Goal: Task Accomplishment & Management: Use online tool/utility

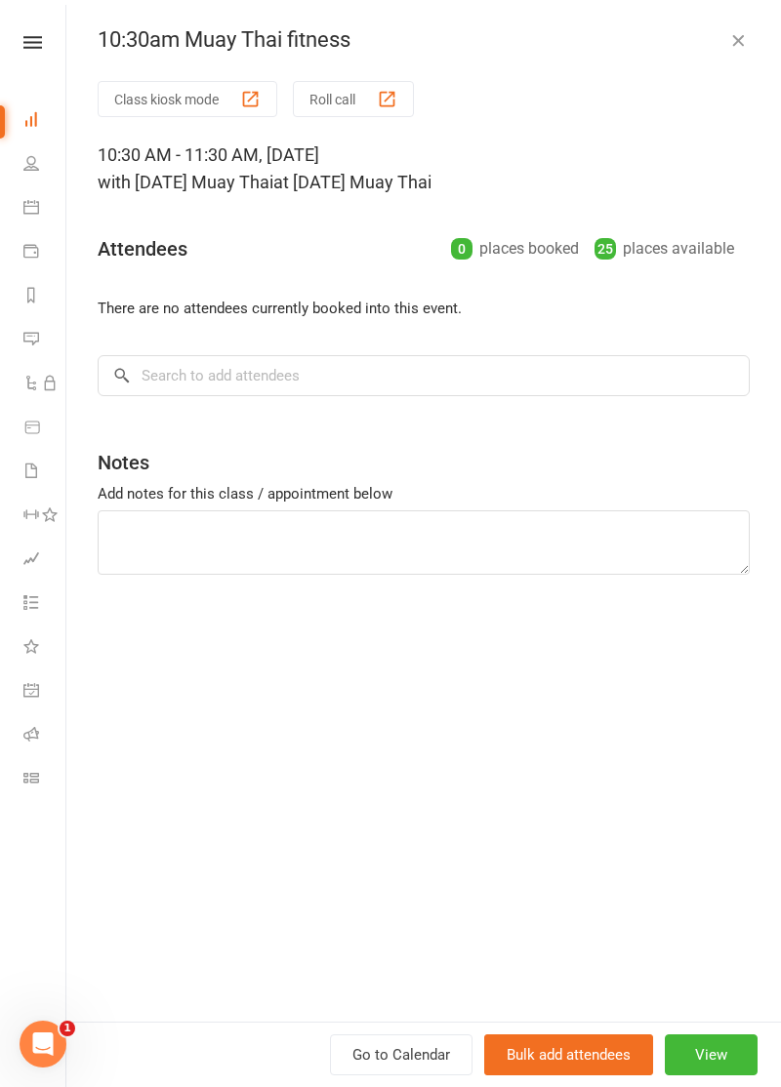
click at [149, 113] on button "Class kiosk mode" at bounding box center [188, 99] width 180 height 36
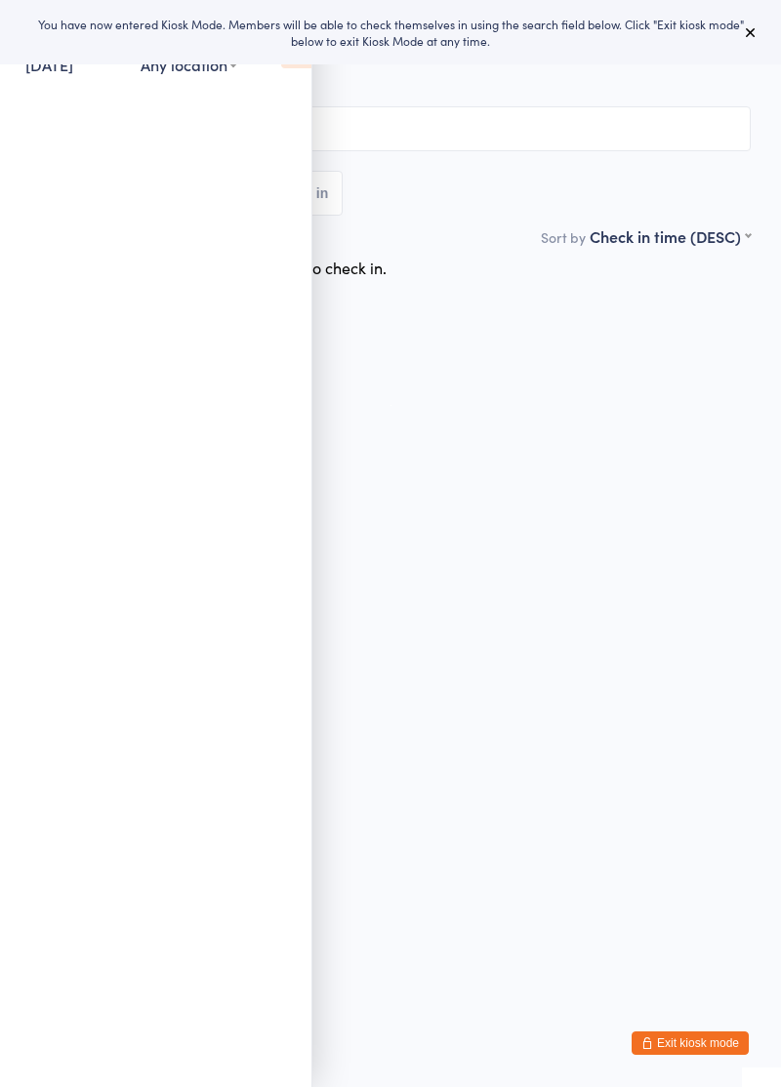
click at [299, 64] on icon at bounding box center [296, 47] width 30 height 41
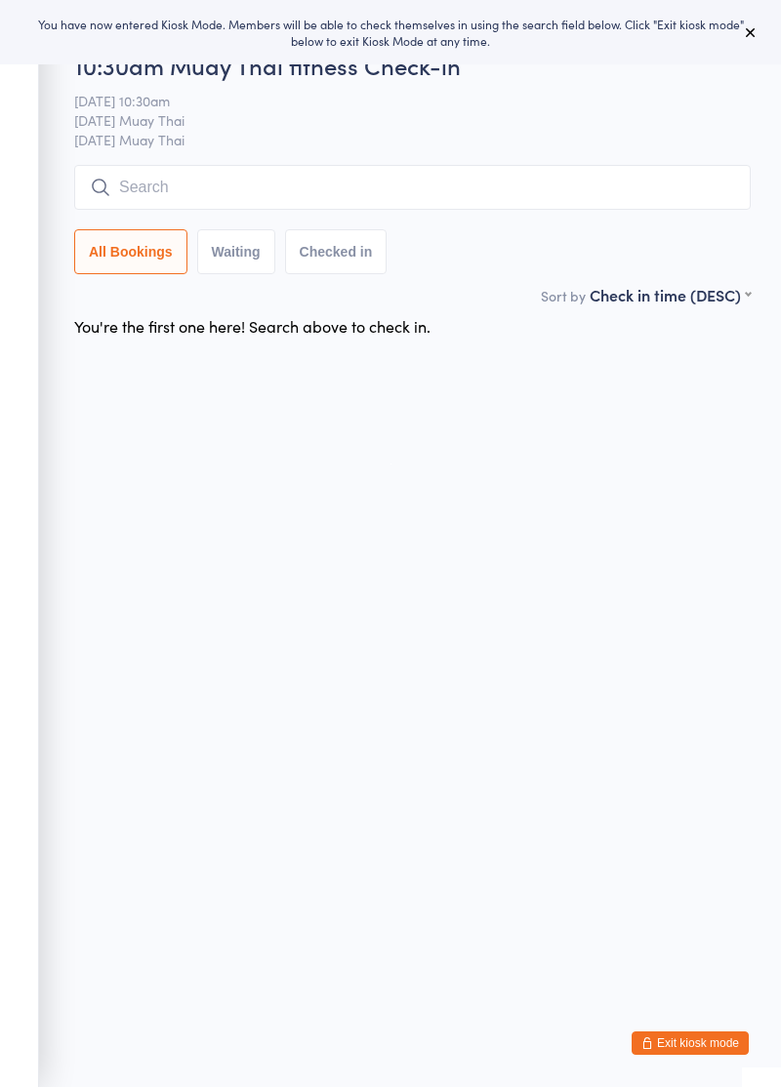
click at [254, 180] on input "search" at bounding box center [412, 187] width 676 height 45
type input "Joshua"
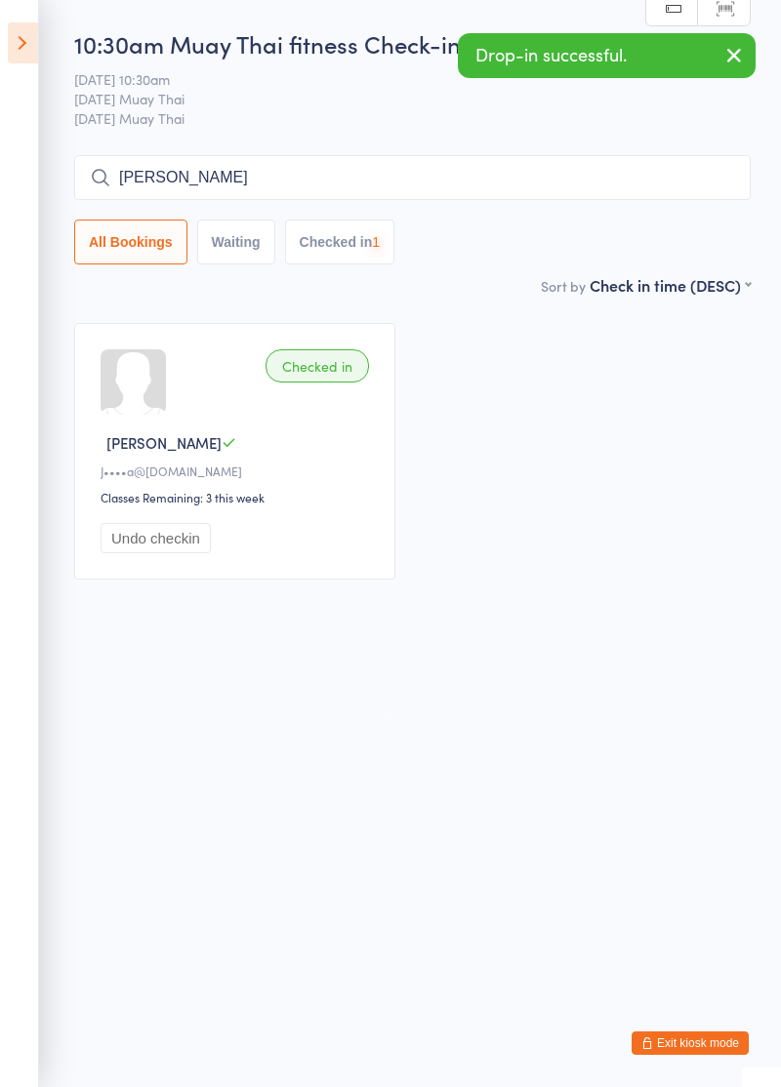
type input "Gitt"
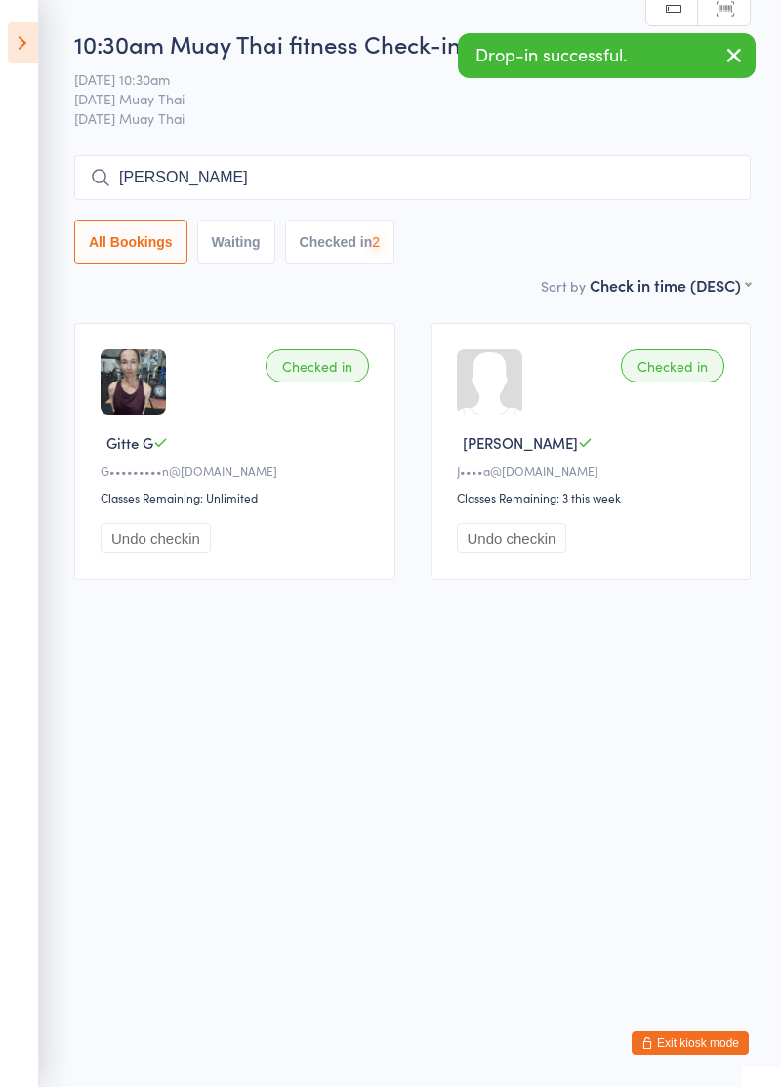
type input "Lisa"
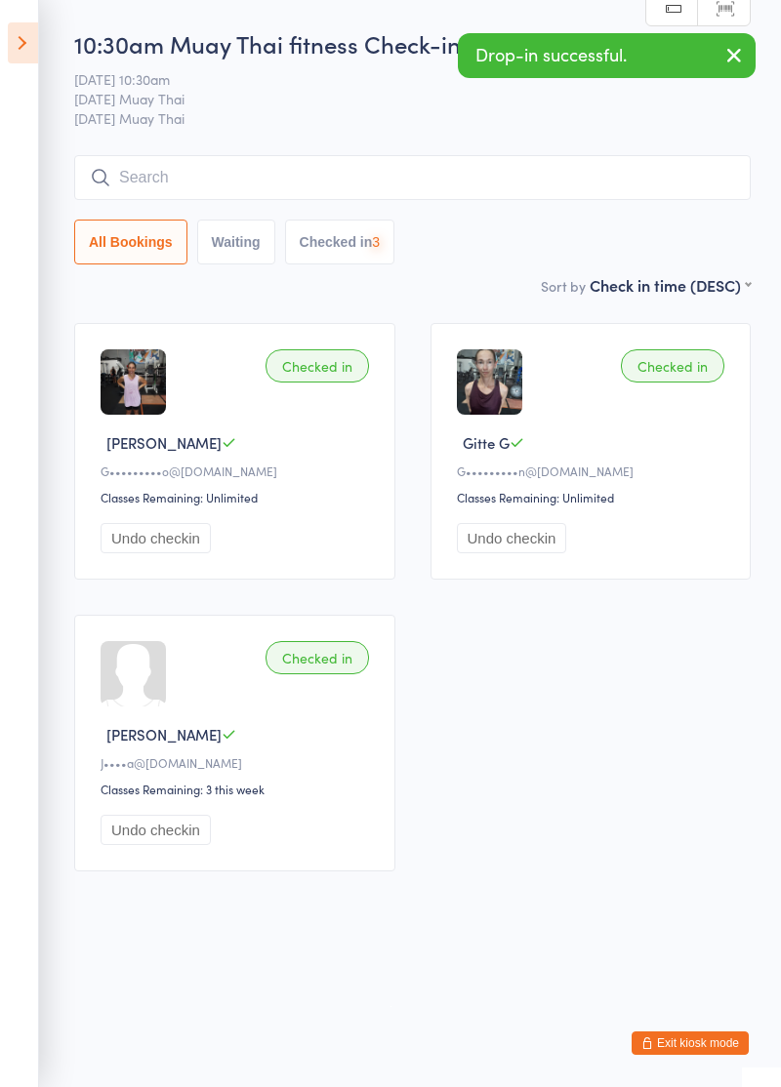
click at [16, 52] on icon at bounding box center [23, 42] width 30 height 41
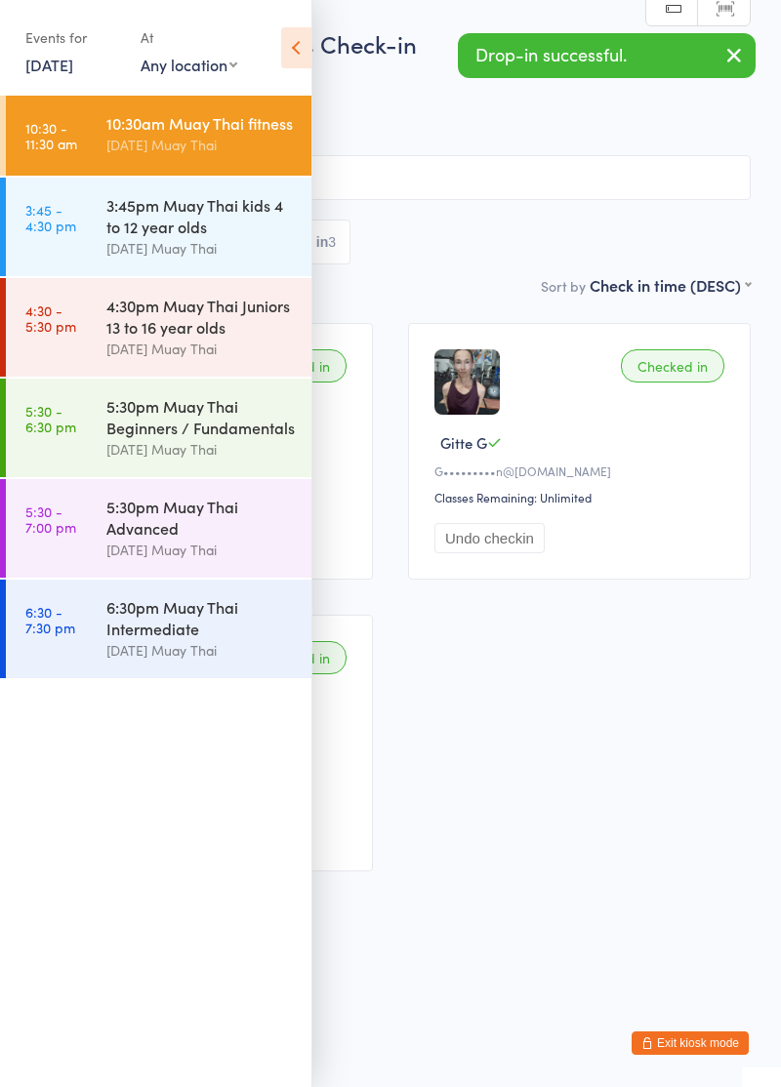
click at [35, 66] on link "11 Aug, 2025" at bounding box center [49, 64] width 48 height 21
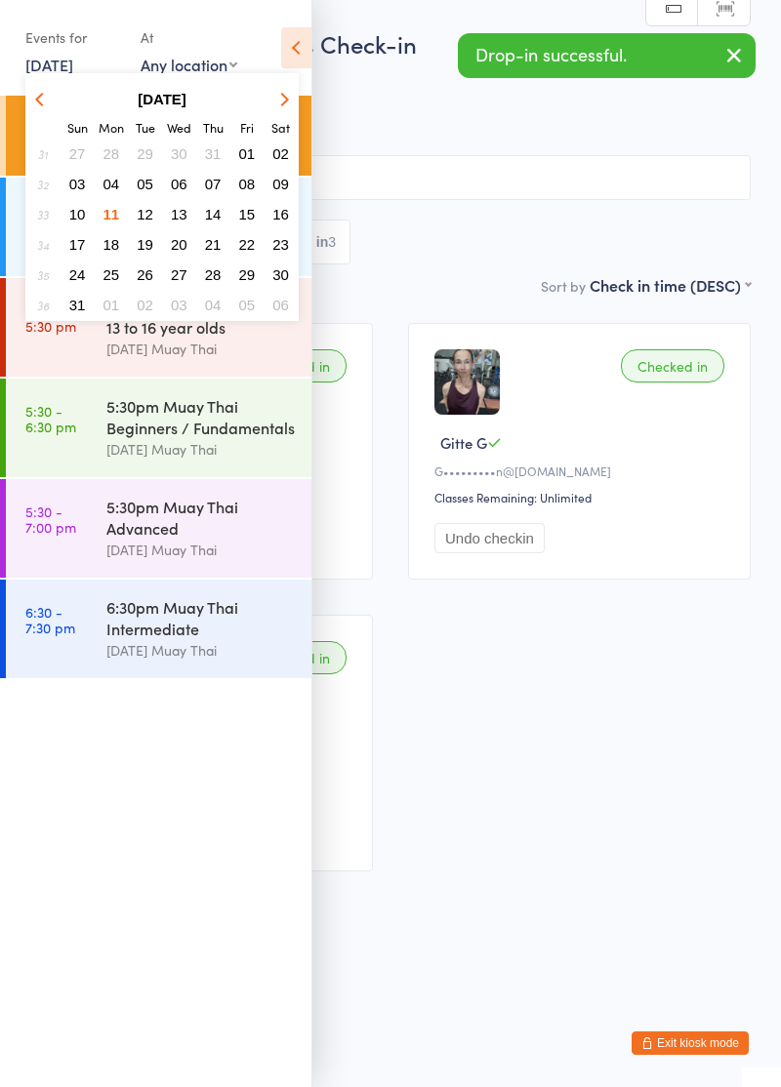
click at [277, 191] on span "09" at bounding box center [280, 184] width 17 height 17
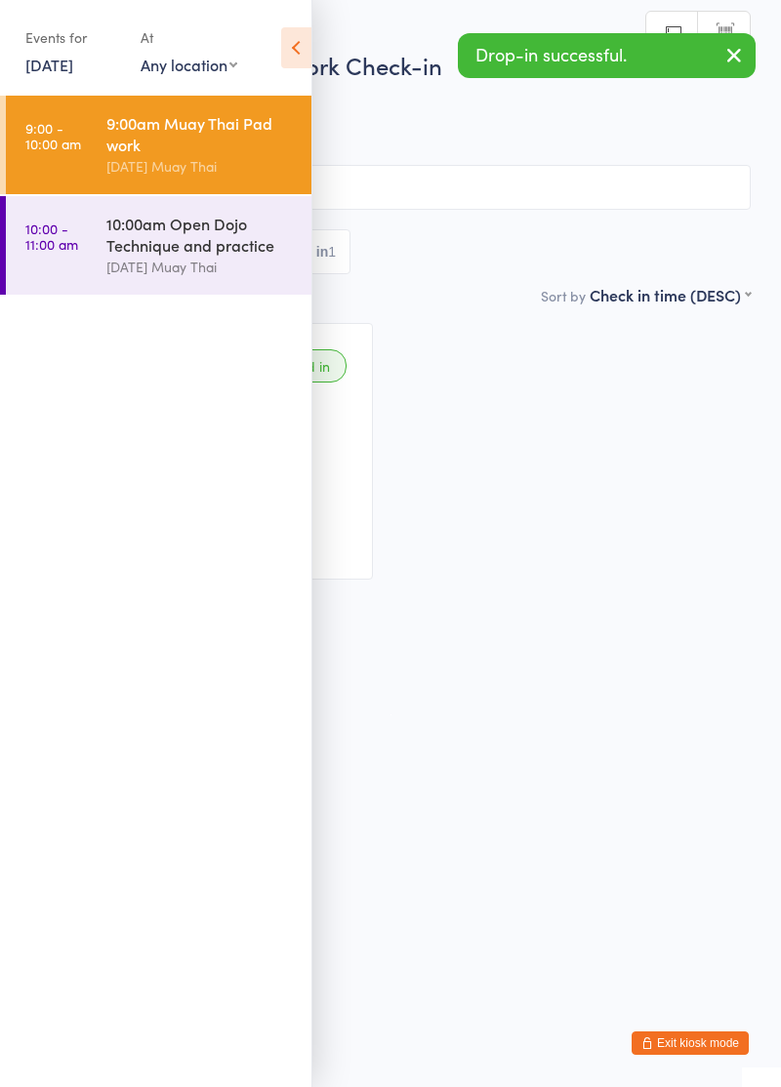
click at [292, 51] on icon at bounding box center [296, 47] width 30 height 41
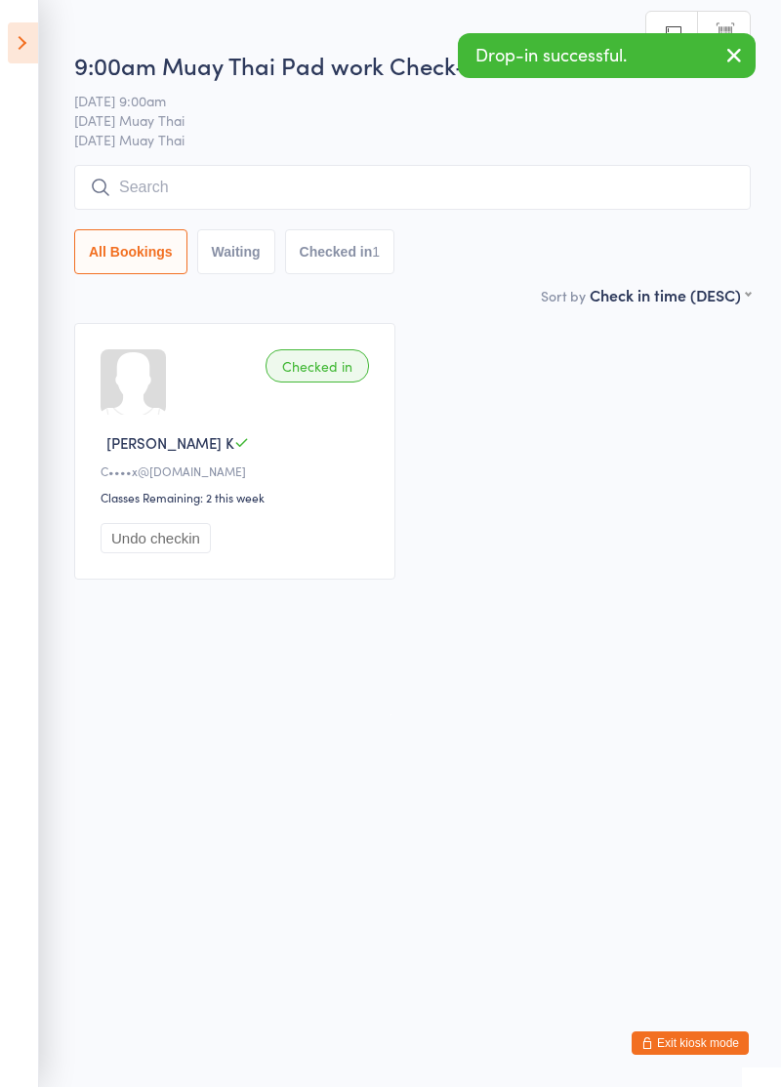
click at [264, 192] on input "search" at bounding box center [412, 187] width 676 height 45
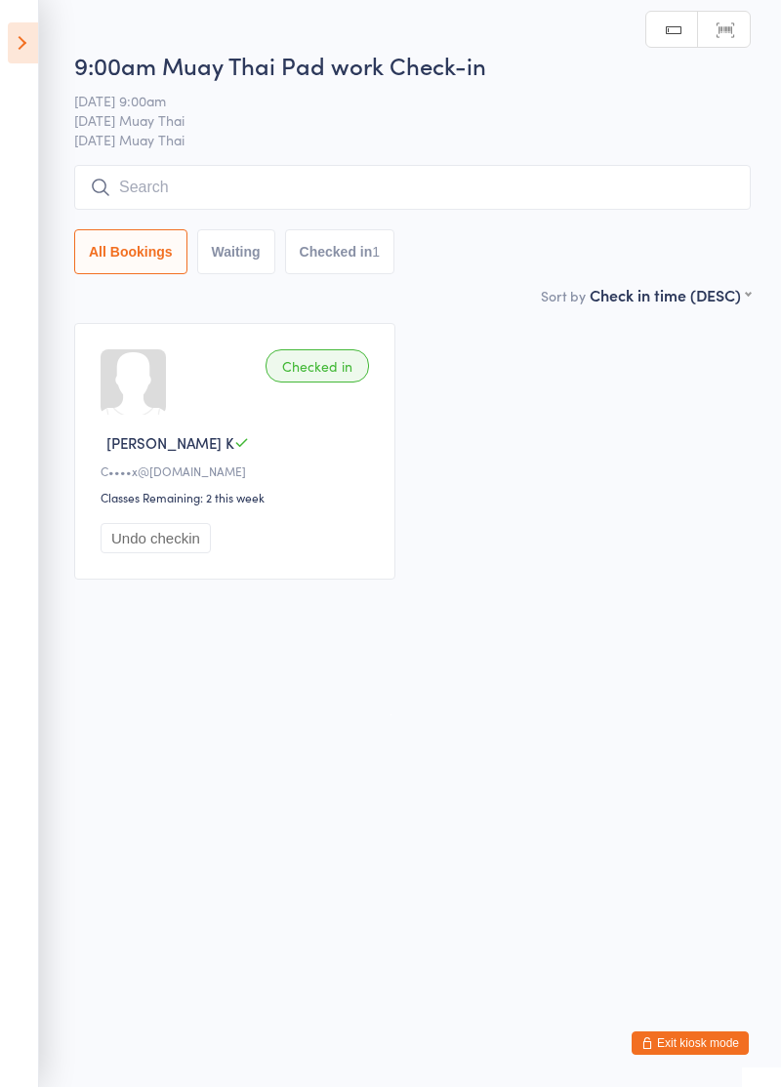
click at [20, 40] on icon at bounding box center [23, 42] width 30 height 41
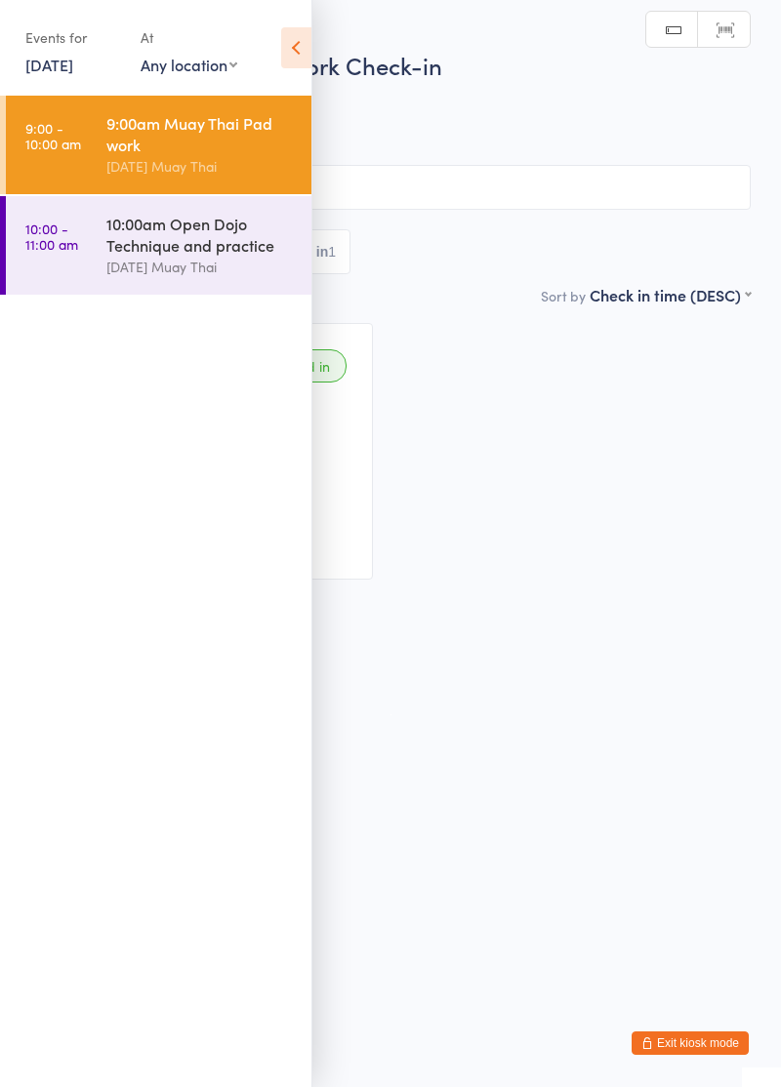
click at [84, 236] on link "10:00 - 11:00 am 10:00am Open Dojo Technique and practice Karma Muay Thai" at bounding box center [159, 245] width 306 height 99
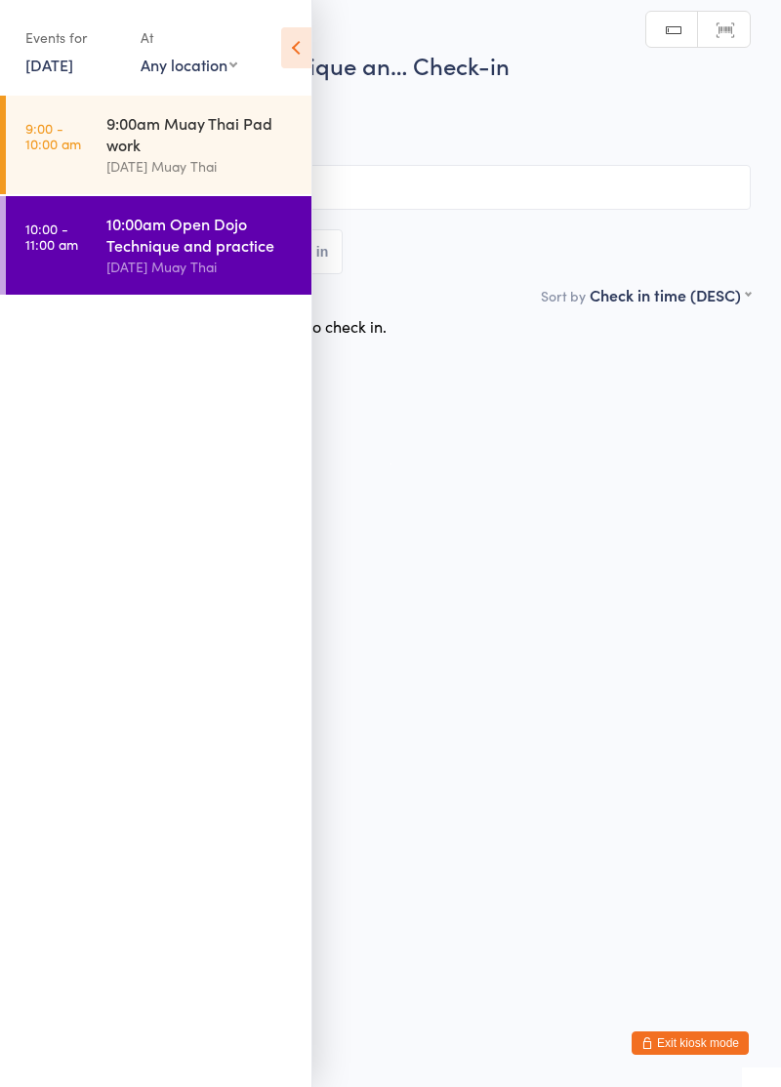
click at [359, 192] on input "search" at bounding box center [390, 187] width 720 height 45
type input "Trae"
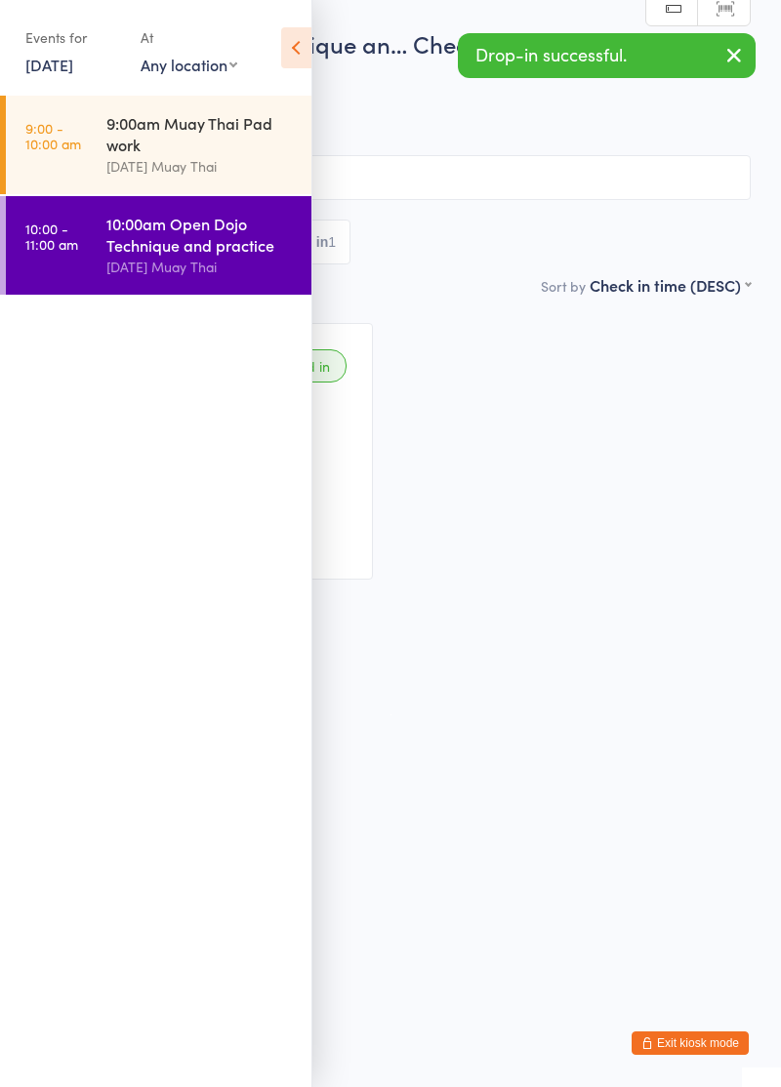
type input "Braxton niero"
click at [301, 48] on icon at bounding box center [296, 47] width 30 height 41
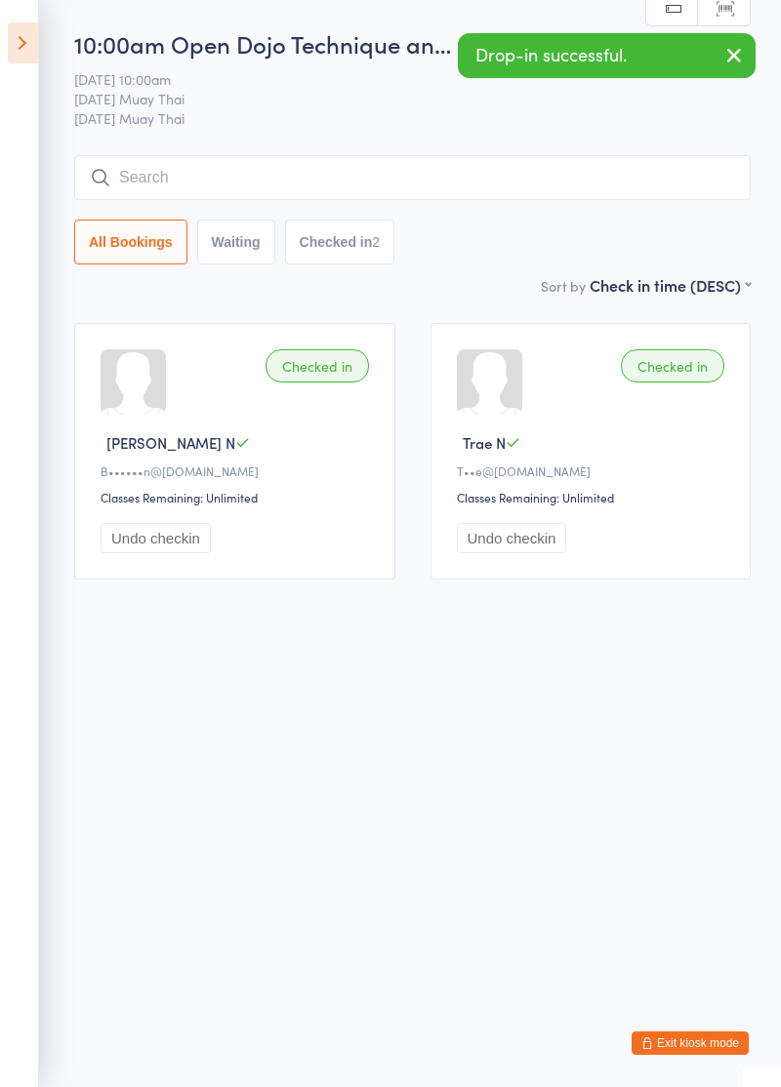
click at [708, 1047] on button "Exit kiosk mode" at bounding box center [690, 1043] width 117 height 23
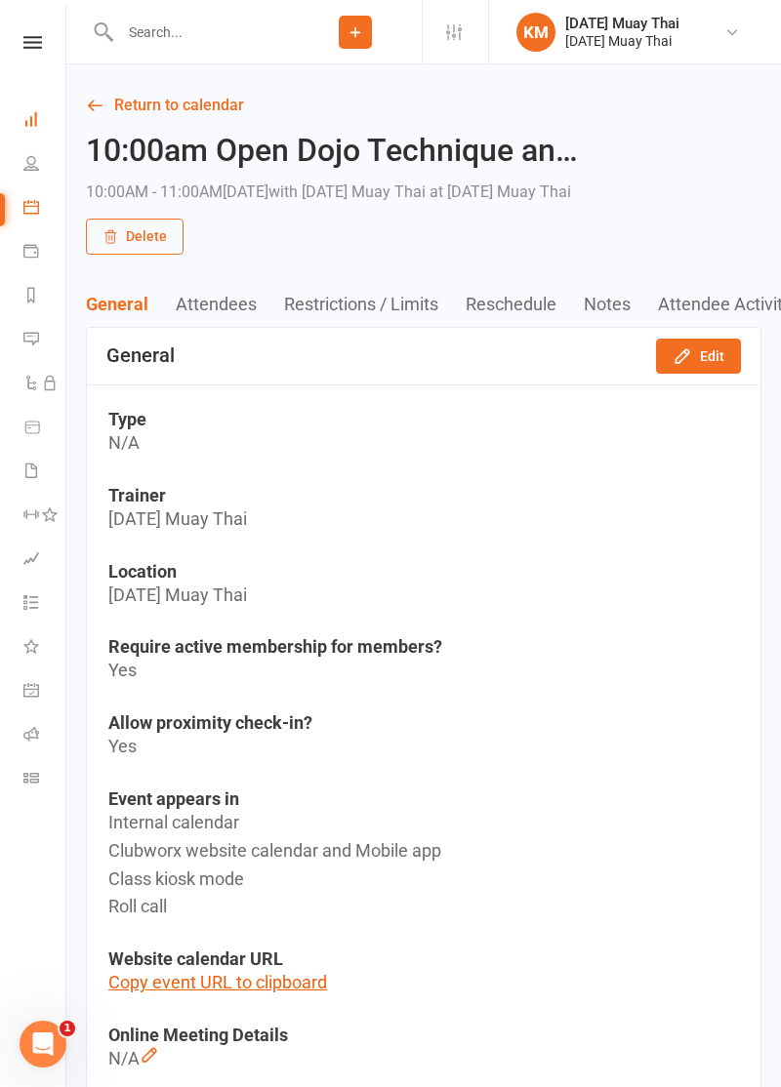
click at [31, 125] on icon at bounding box center [31, 119] width 16 height 16
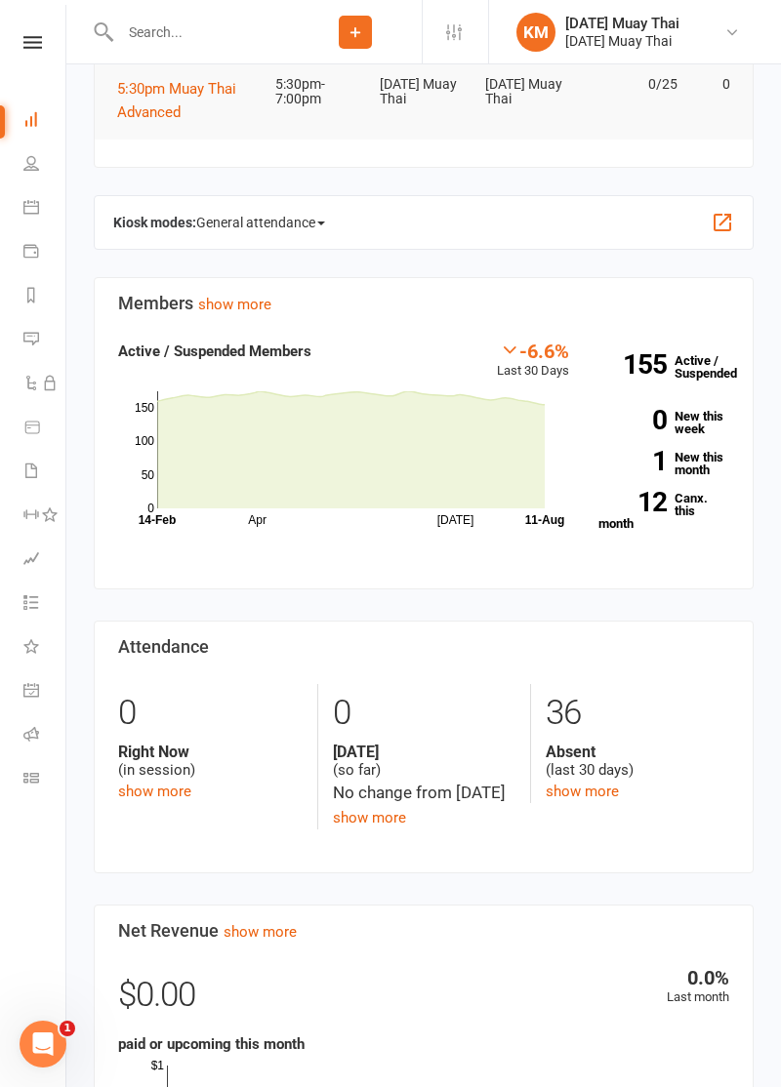
scroll to position [611, 0]
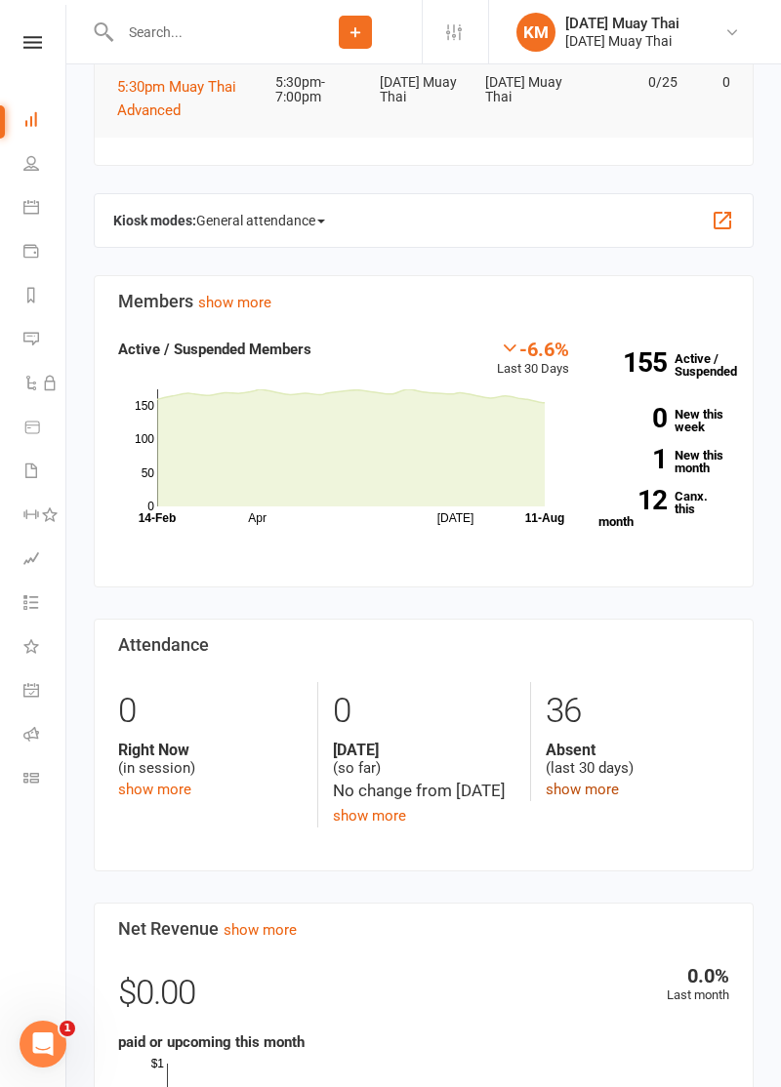
click at [597, 789] on link "show more" at bounding box center [582, 790] width 73 height 18
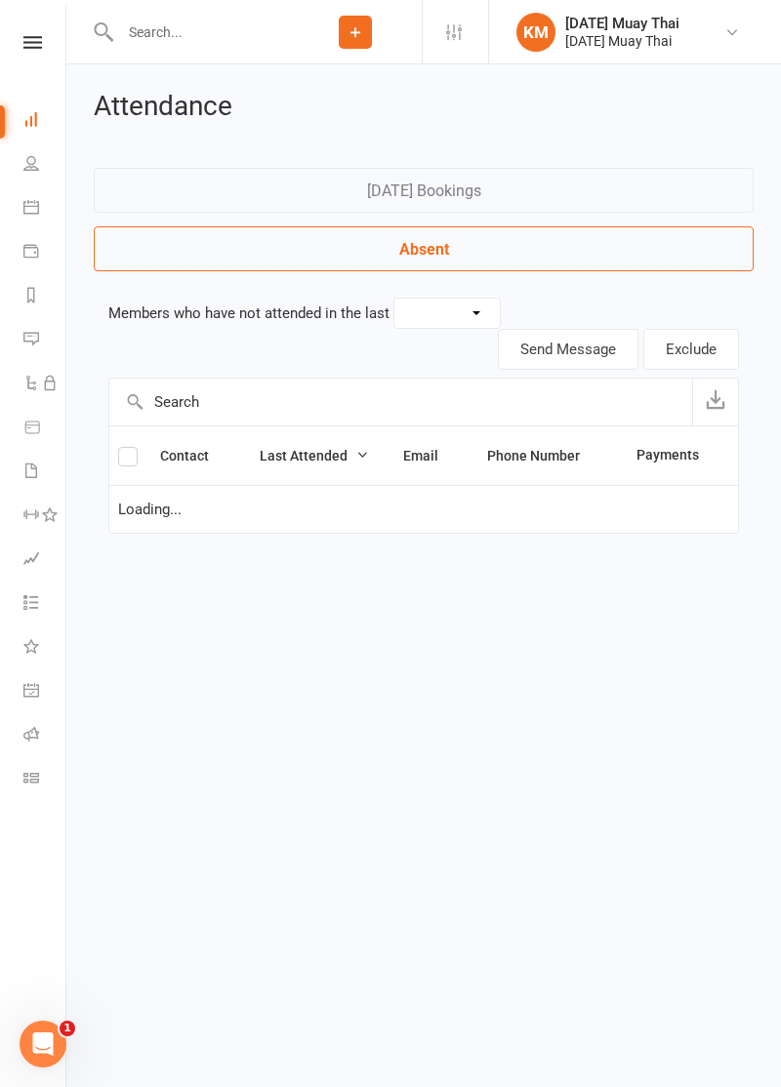
select select "30"
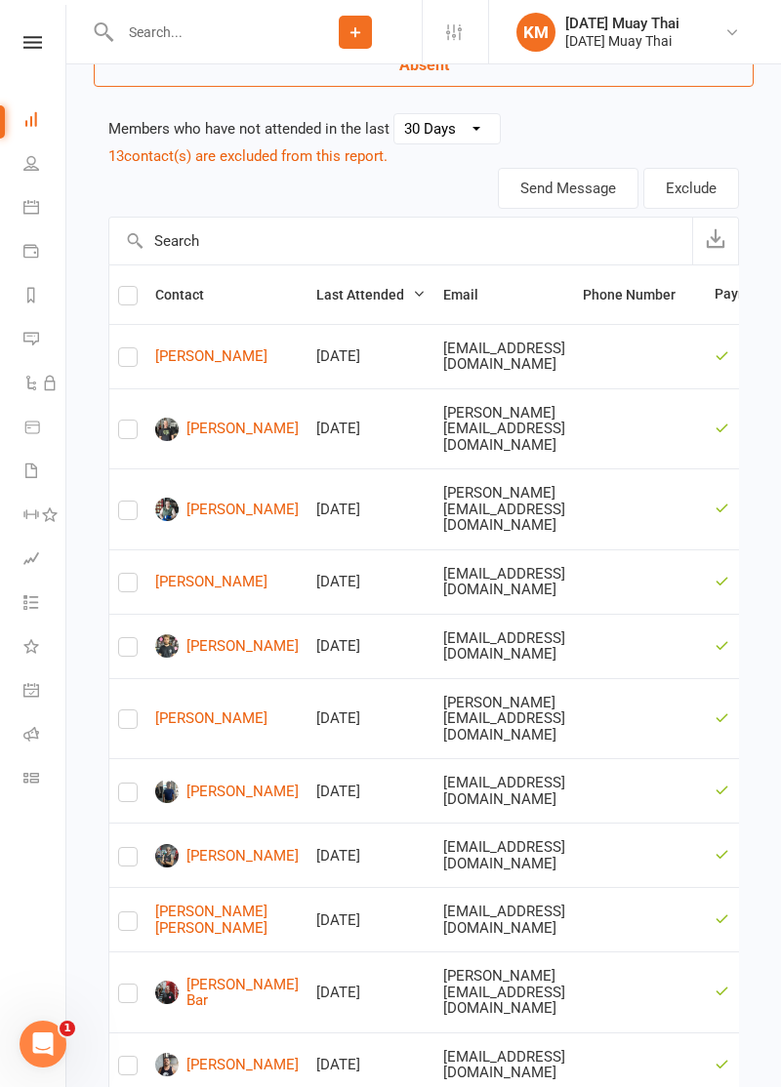
scroll to position [185, 0]
click at [29, 168] on icon at bounding box center [31, 163] width 16 height 16
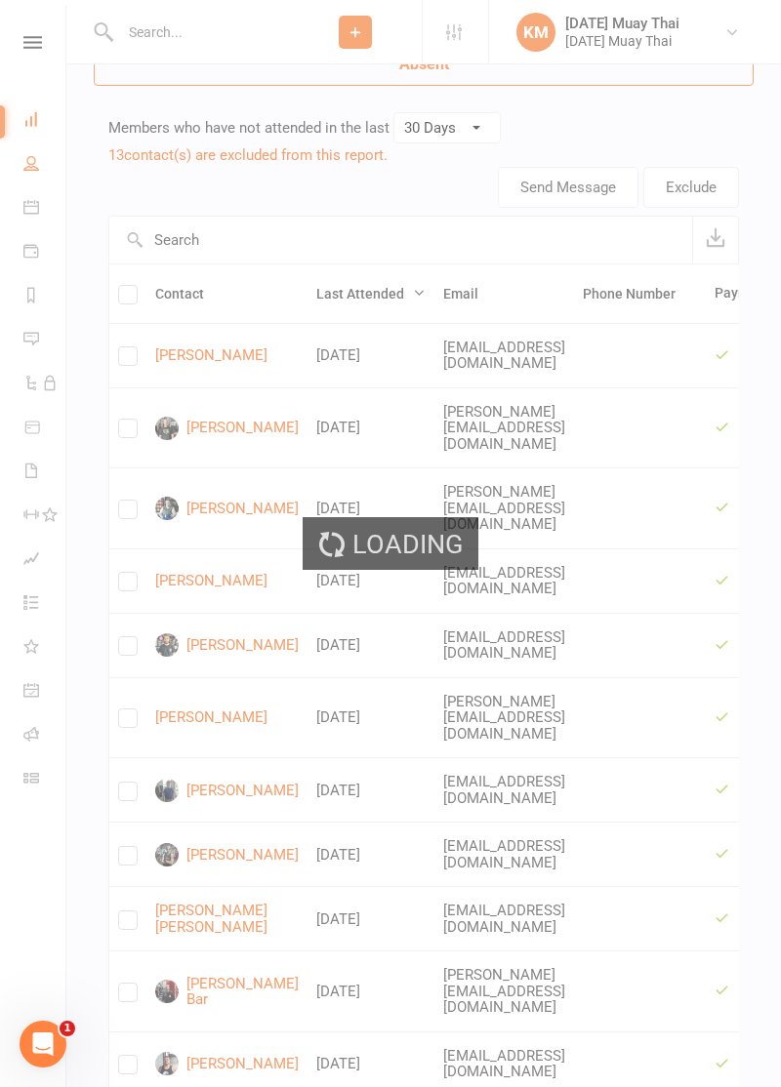
select select "100"
